Goal: Find specific page/section: Find specific page/section

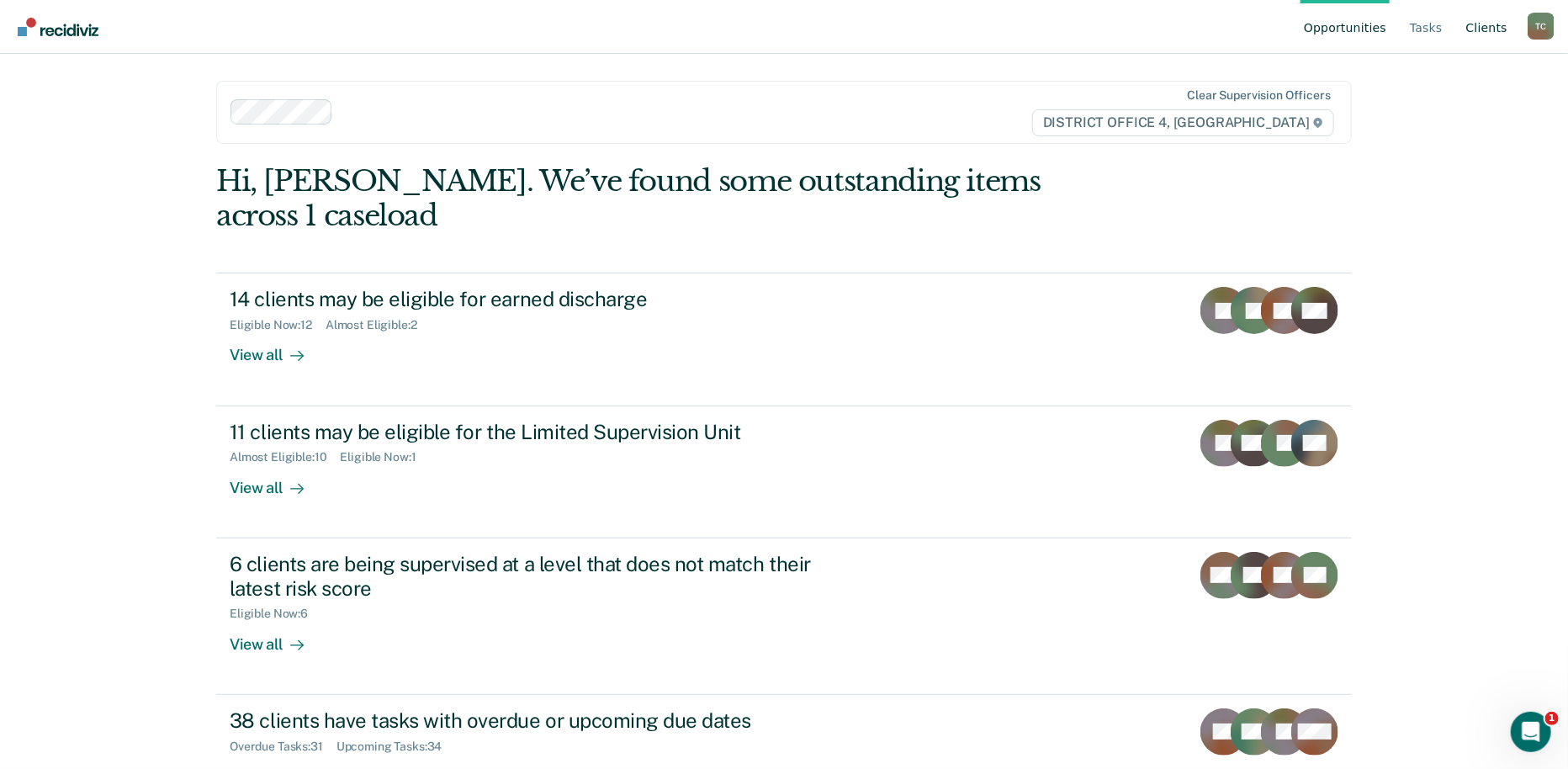
click at [1483, 28] on link "Client s" at bounding box center [1487, 27] width 48 height 53
